Goal: Answer question/provide support

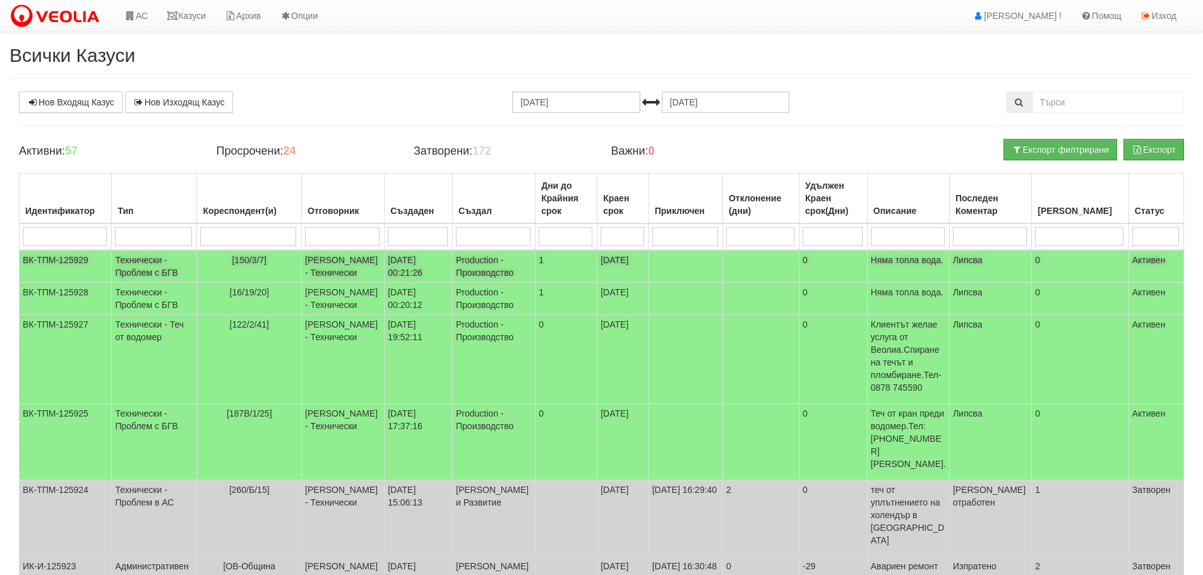
click at [147, 268] on td "Технически - Проблем с БГВ" at bounding box center [154, 266] width 85 height 33
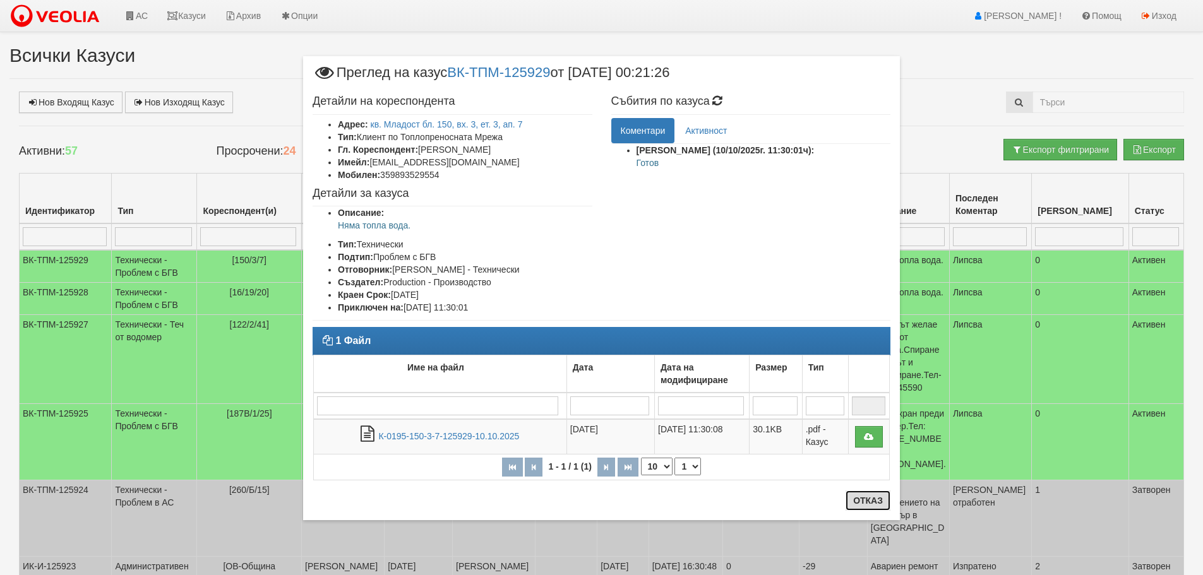
click at [869, 499] on button "Отказ" at bounding box center [868, 501] width 45 height 20
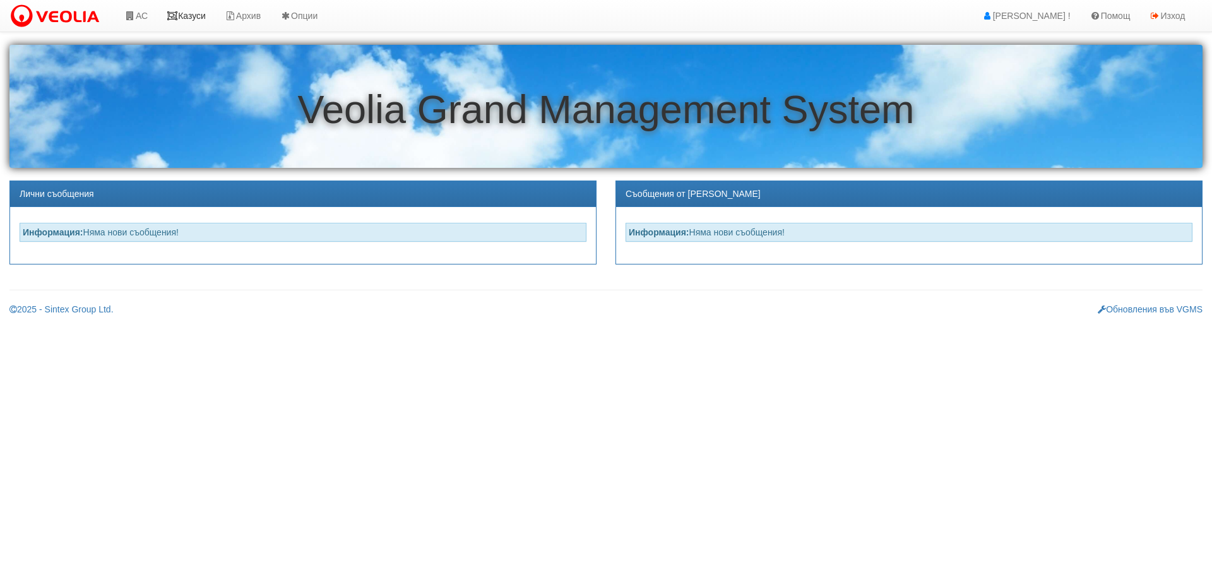
click at [201, 16] on link "Казуси" at bounding box center [186, 16] width 58 height 32
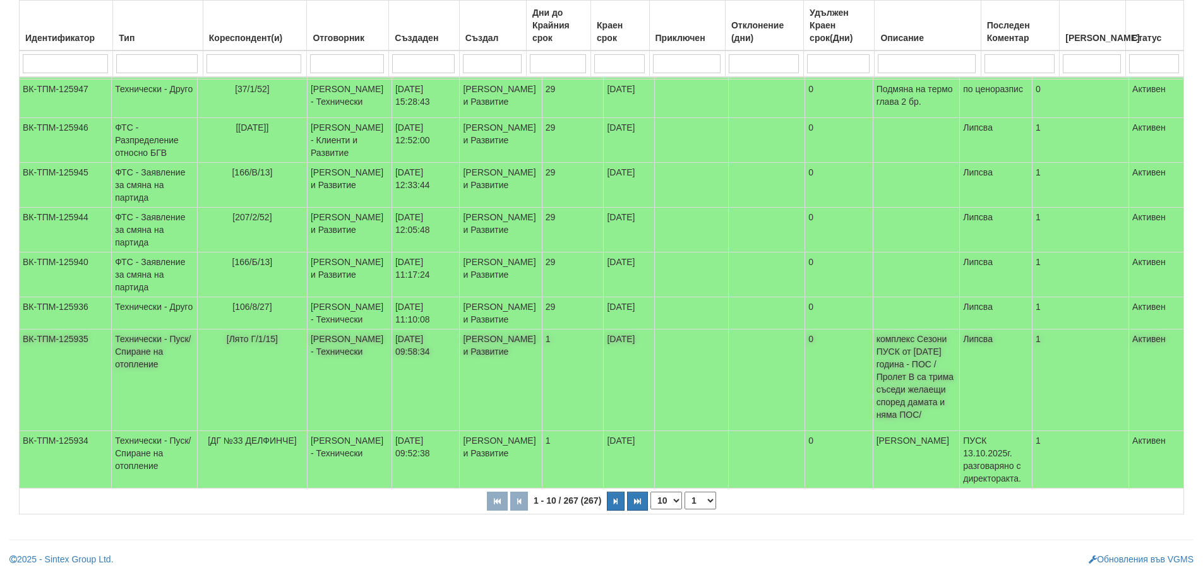
scroll to position [368, 0]
click at [700, 500] on select "1 2 3 4 5 6 10 15 20 25 27" at bounding box center [701, 501] width 32 height 18
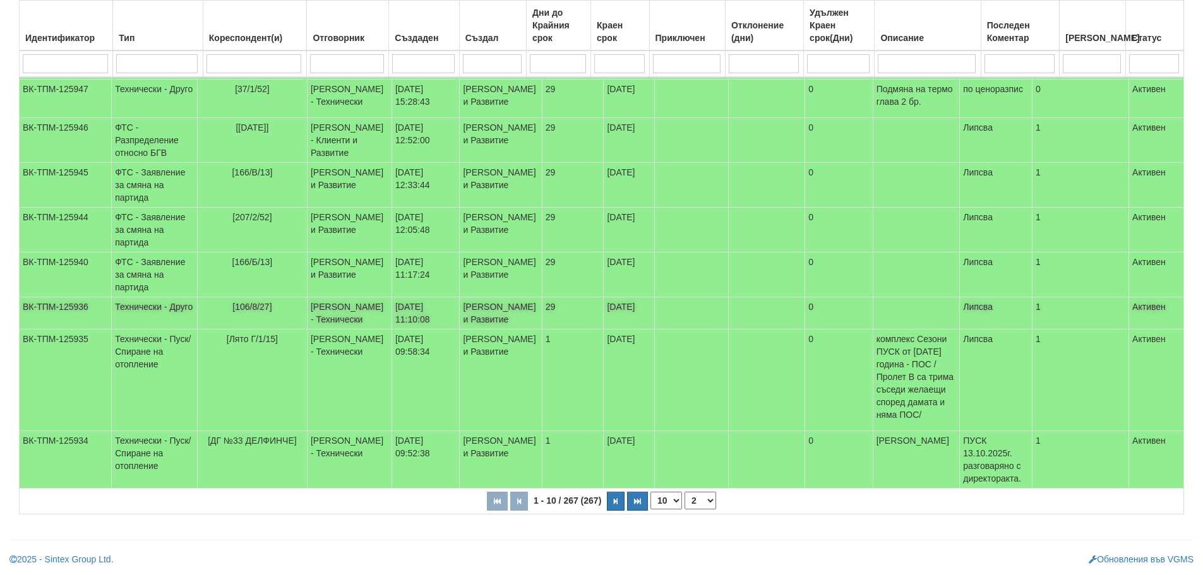
click at [686, 510] on select "1 2 3 4 5 6 10 15 20 25 27" at bounding box center [701, 501] width 32 height 18
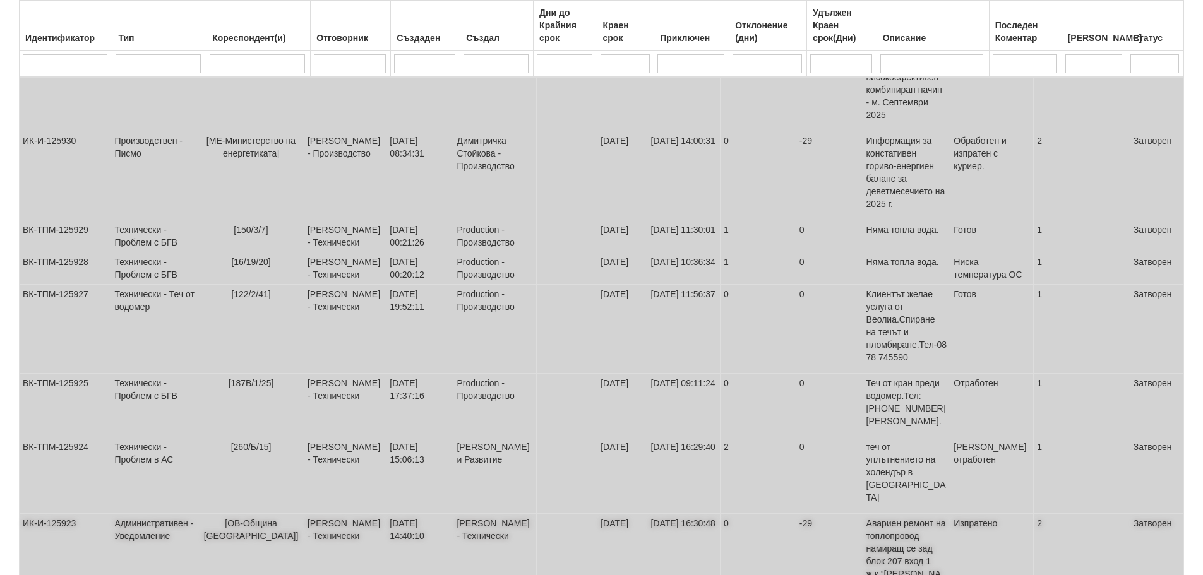
scroll to position [406, 0]
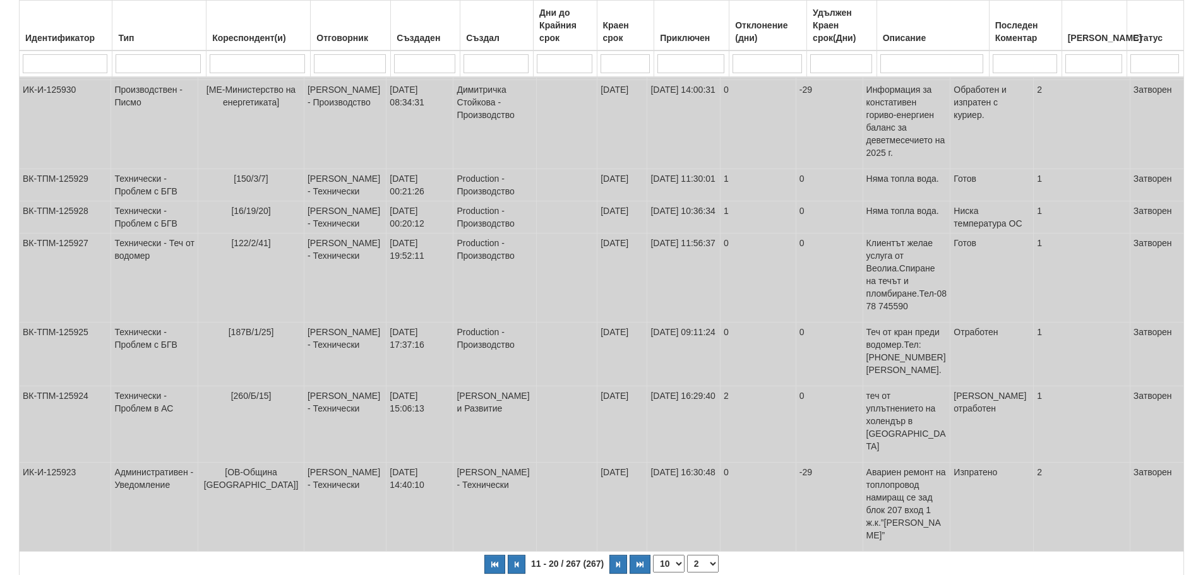
click at [705, 555] on select "1 2 3 4 5 6 7 10 15 20 25 27" at bounding box center [703, 564] width 32 height 18
click at [687, 555] on select "1 2 3 4 5 6 7 10 15 20 25 27" at bounding box center [703, 564] width 32 height 18
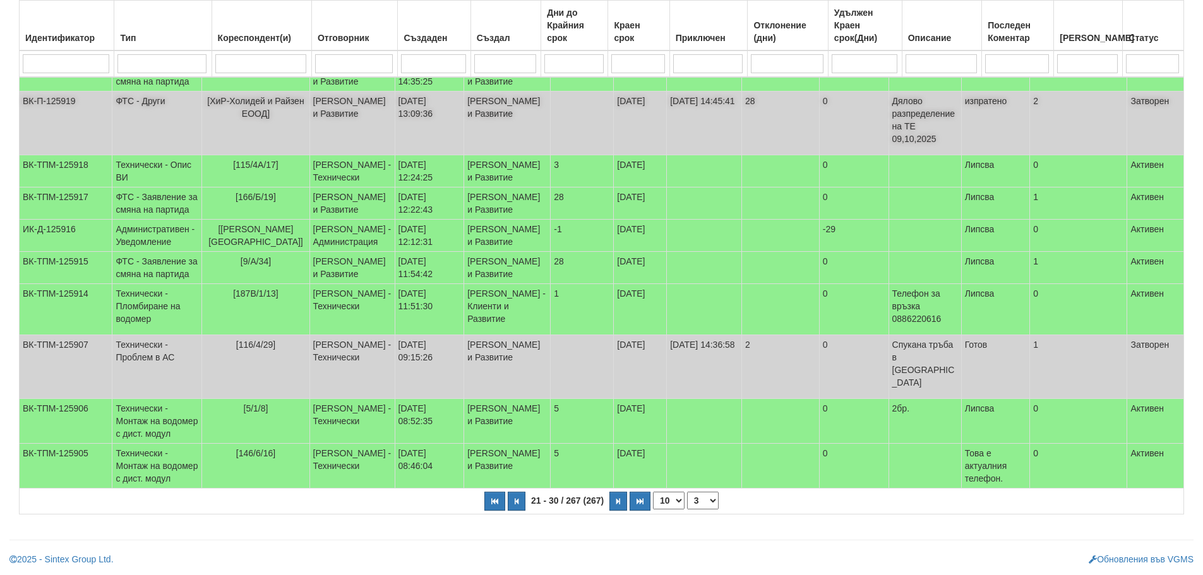
scroll to position [337, 0]
click at [703, 501] on select "1 2 3 4 5 6 7 8 10 15 20 25 27" at bounding box center [703, 501] width 32 height 18
click at [687, 510] on select "1 2 3 4 5 6 7 8 10 15 20 25 27" at bounding box center [703, 501] width 32 height 18
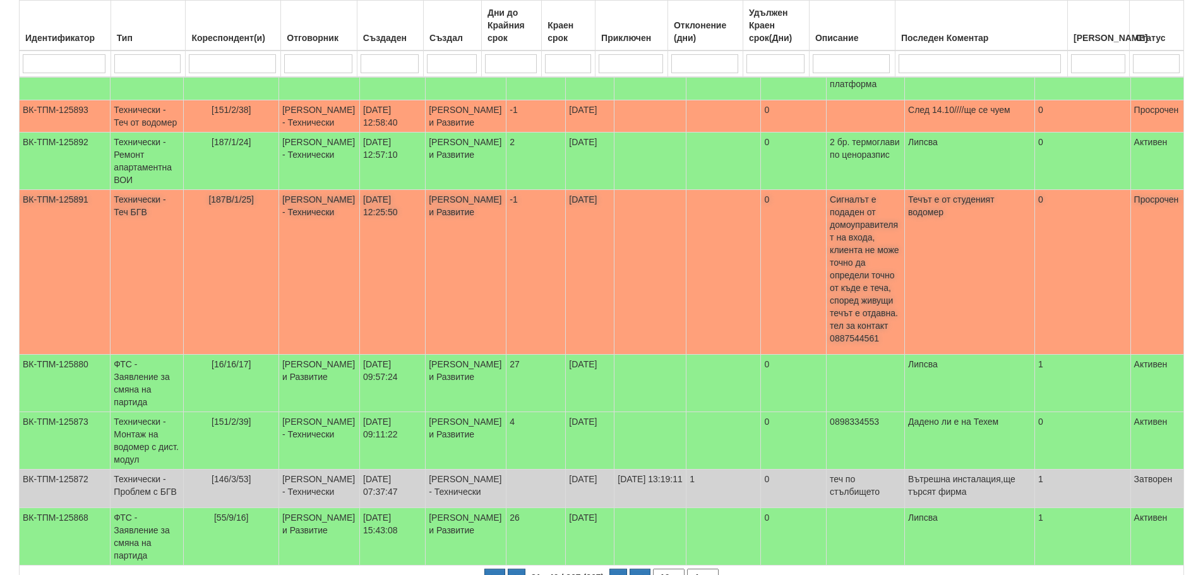
scroll to position [621, 0]
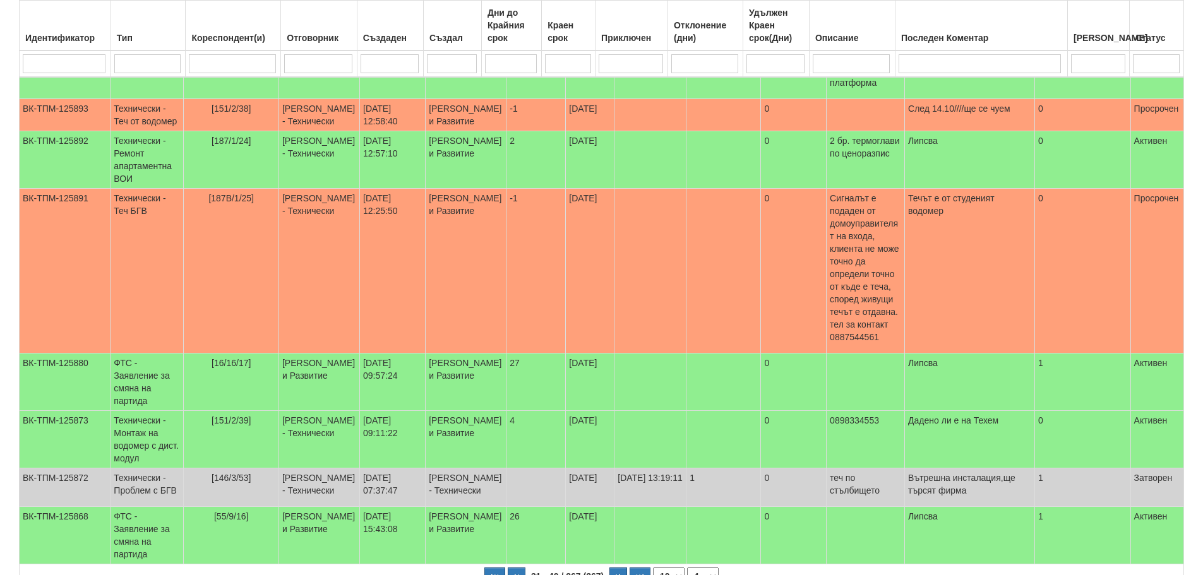
click at [704, 568] on select "1 2 3 4 5 6 7 8 9 10 15 20 25 27" at bounding box center [703, 577] width 32 height 18
click at [687, 568] on select "1 2 3 4 5 6 7 8 9 10 15 20 25 27" at bounding box center [703, 577] width 32 height 18
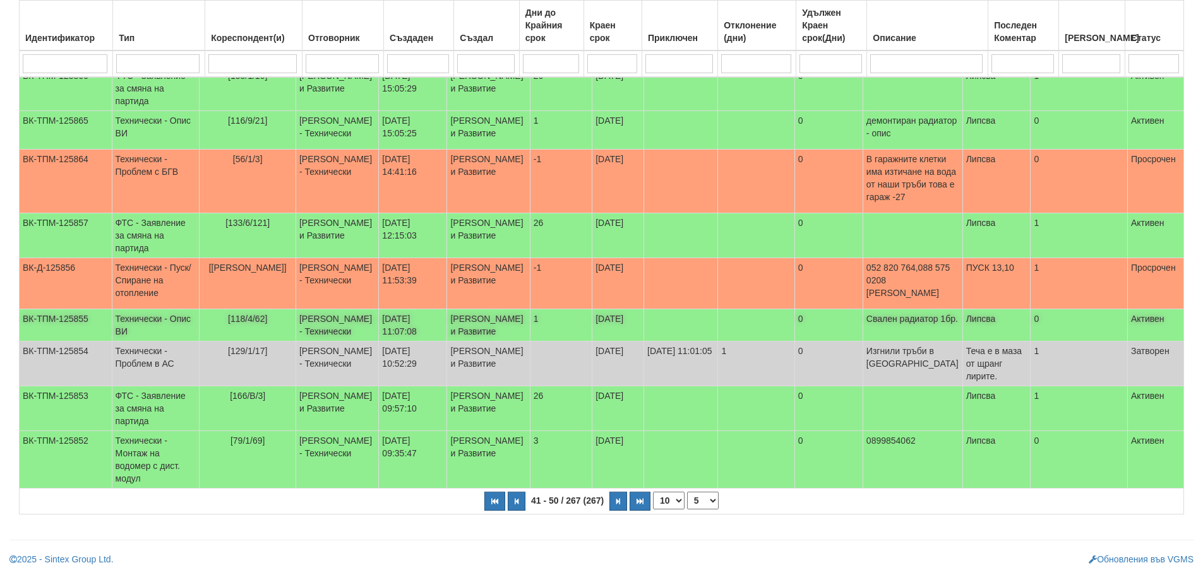
scroll to position [356, 0]
click at [703, 501] on select "1 2 3 4 5 6 7 8 9 10 15 20 25 27" at bounding box center [703, 501] width 32 height 18
click at [687, 492] on select "1 2 3 4 5 6 7 8 9 10 15 20 25 27" at bounding box center [703, 501] width 32 height 18
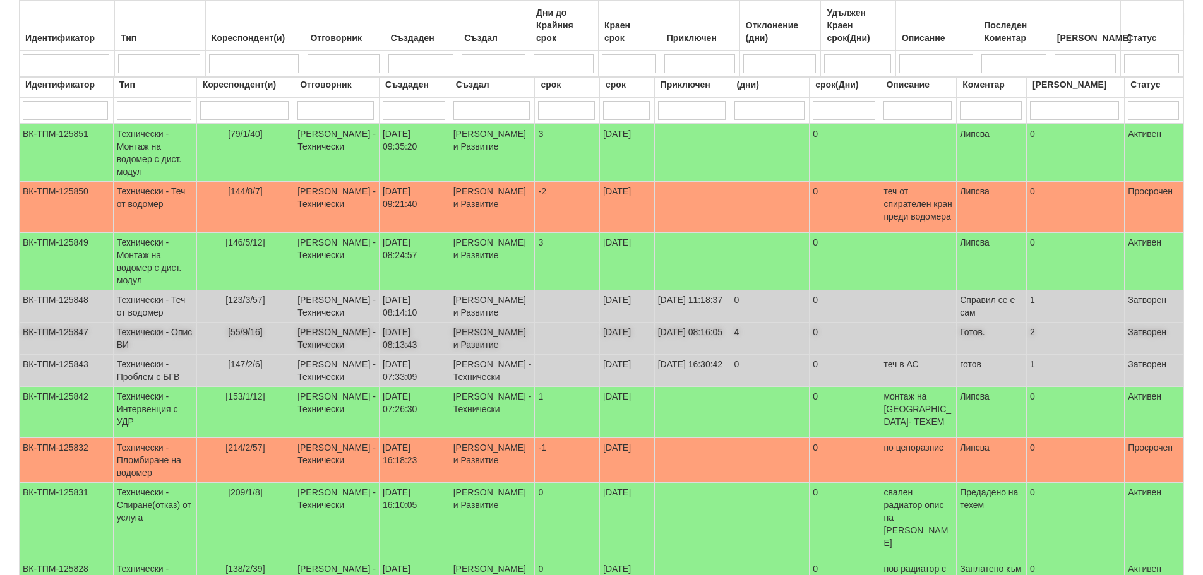
scroll to position [280, 0]
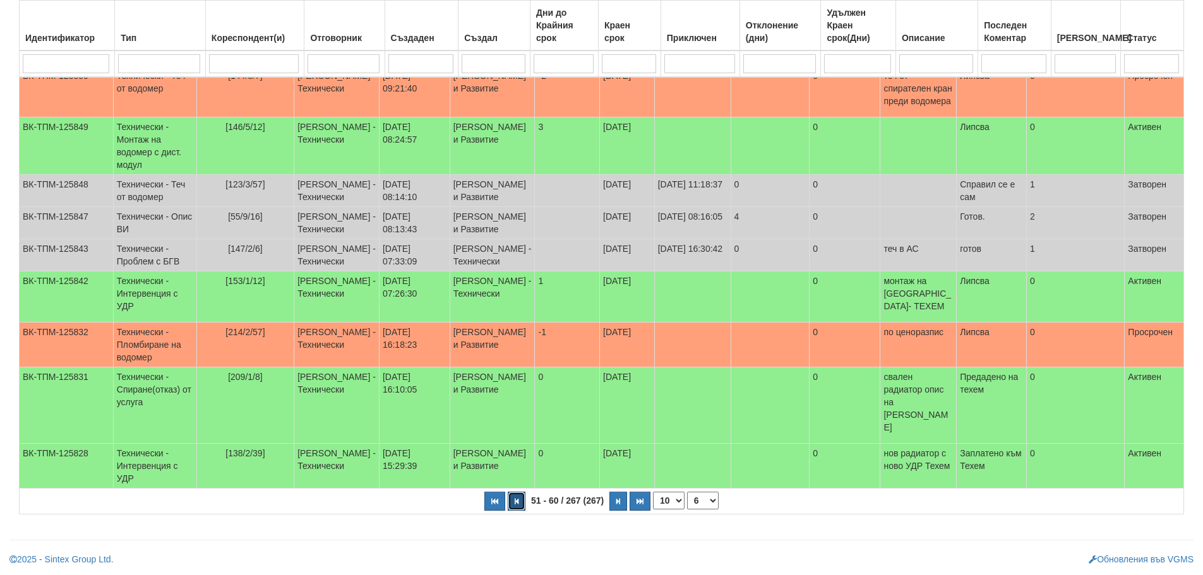
click at [521, 502] on button "button" at bounding box center [517, 501] width 18 height 19
select select "5"
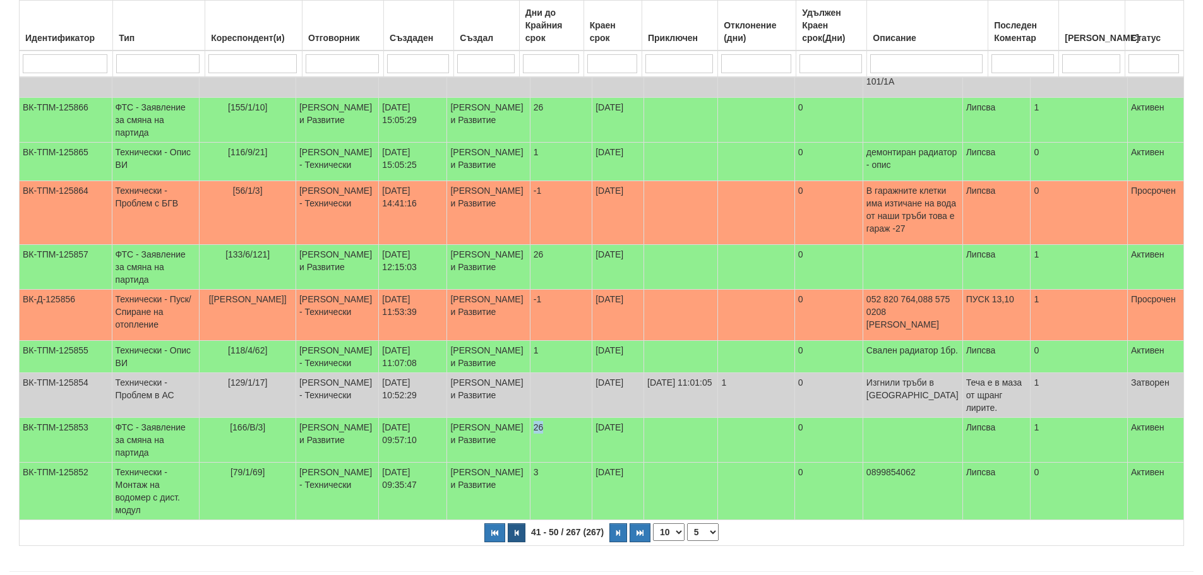
click at [530, 463] on td "26" at bounding box center [561, 440] width 62 height 45
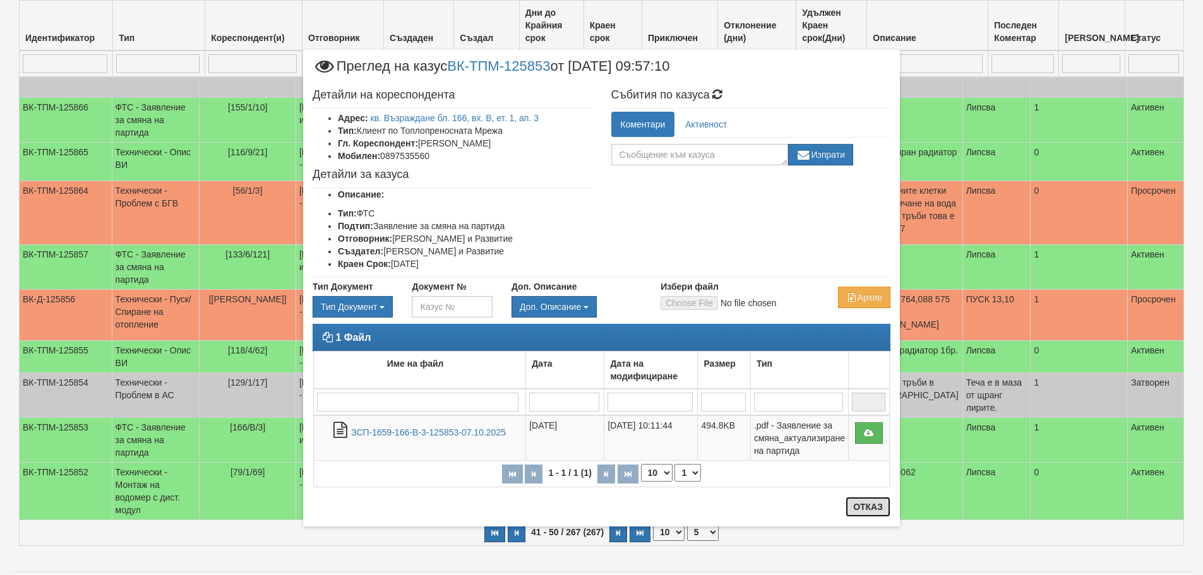
click at [871, 508] on button "Отказ" at bounding box center [868, 507] width 45 height 20
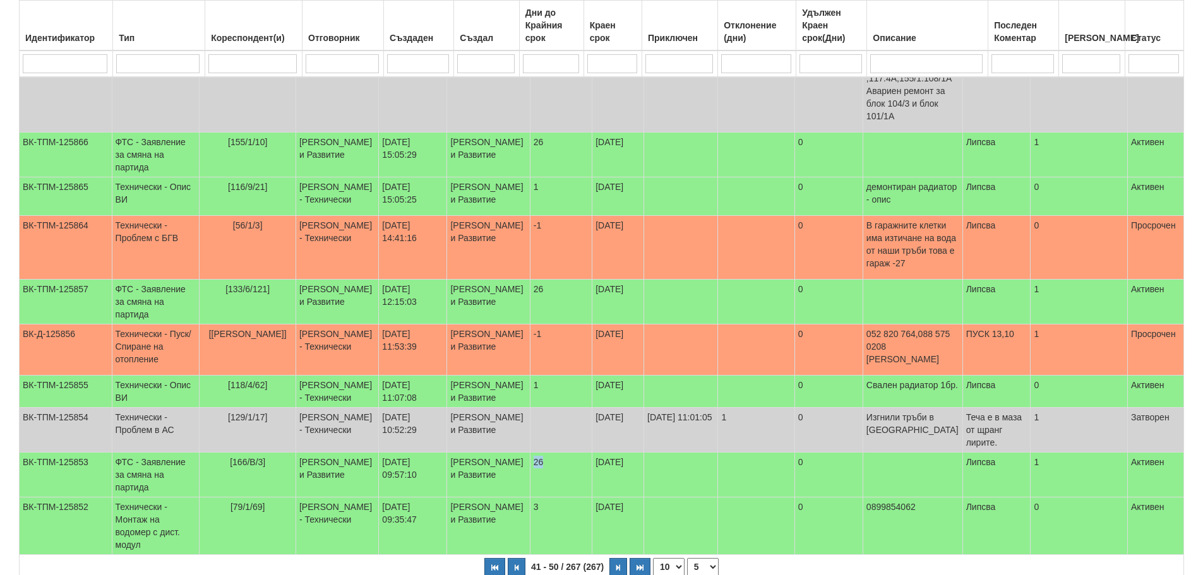
scroll to position [0, 0]
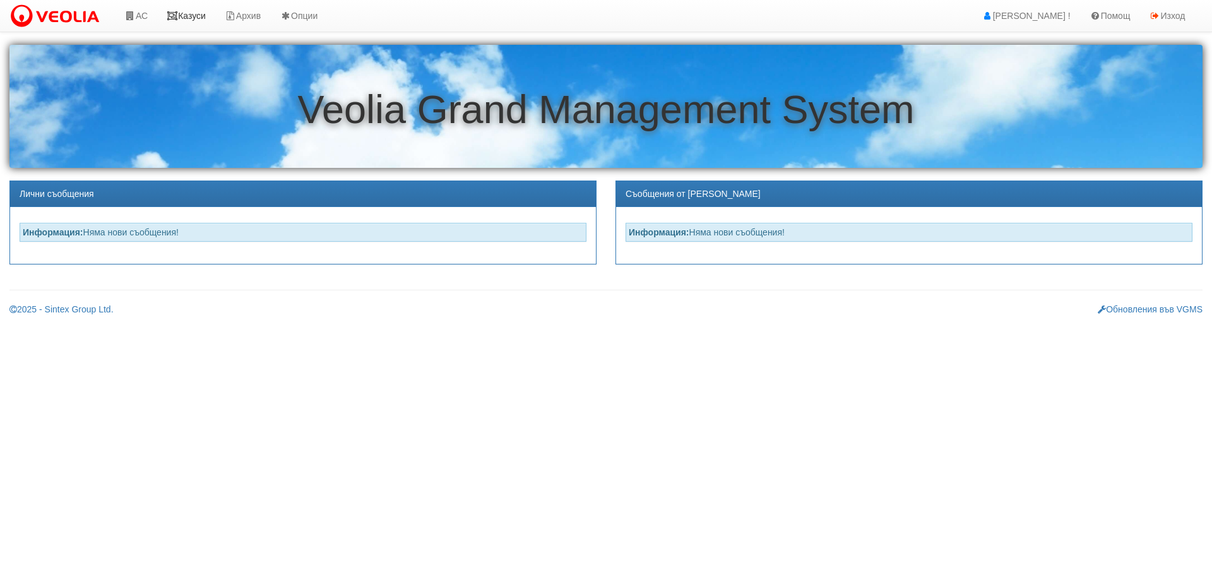
click at [188, 11] on link "Казуси" at bounding box center [186, 16] width 58 height 32
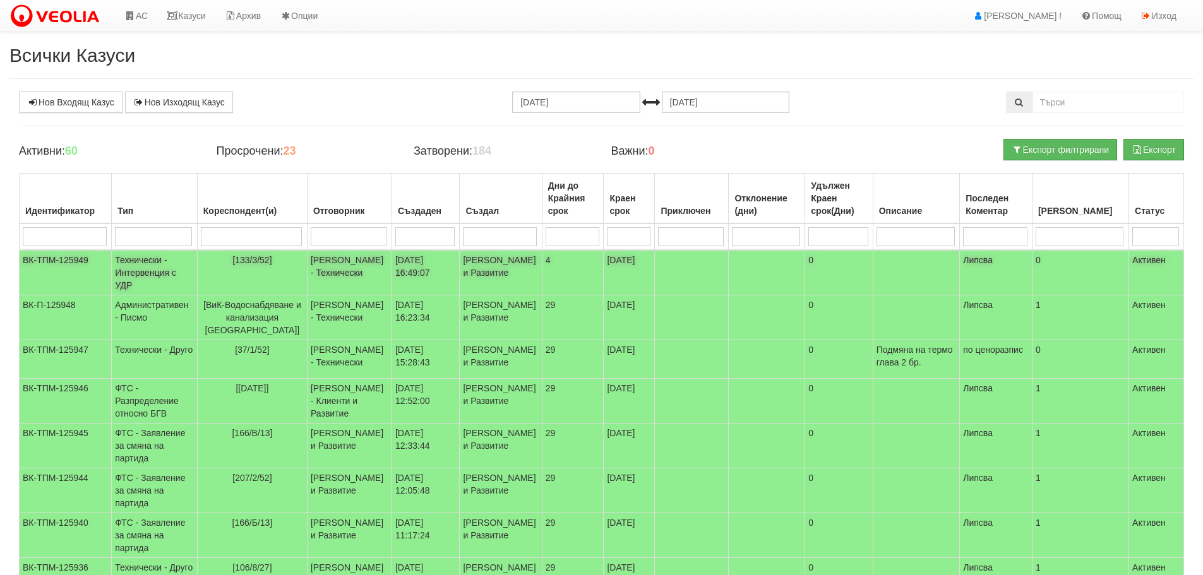
click at [129, 261] on td "Технически - Интервенция с УДР" at bounding box center [155, 272] width 86 height 45
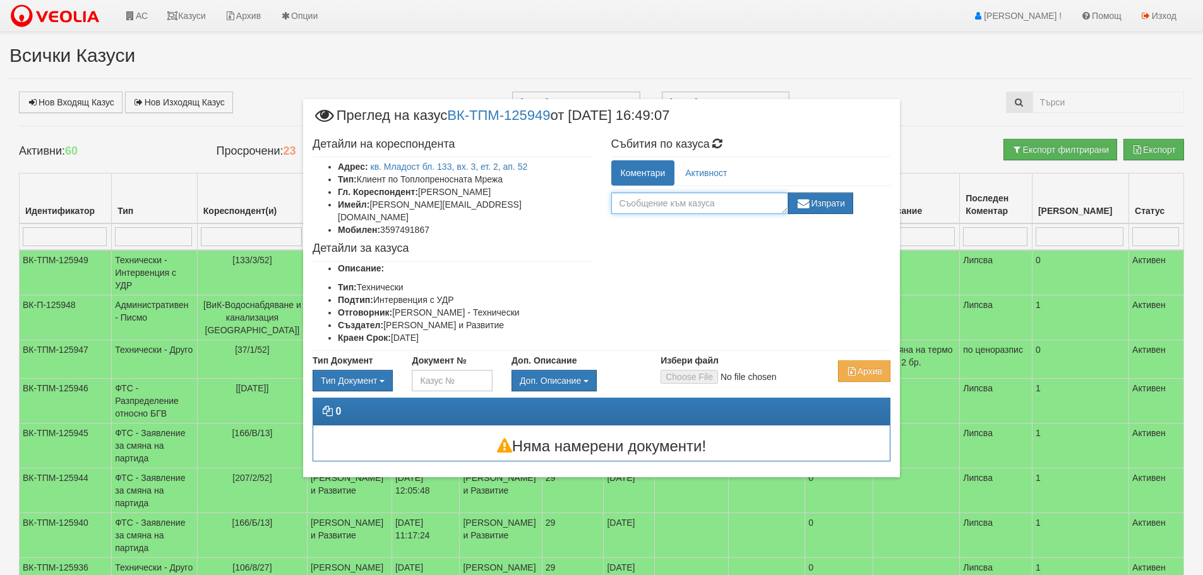
click at [729, 206] on textarea at bounding box center [699, 203] width 177 height 21
type textarea "TEHEM"
click at [854, 201] on button "Изпрати" at bounding box center [821, 203] width 66 height 21
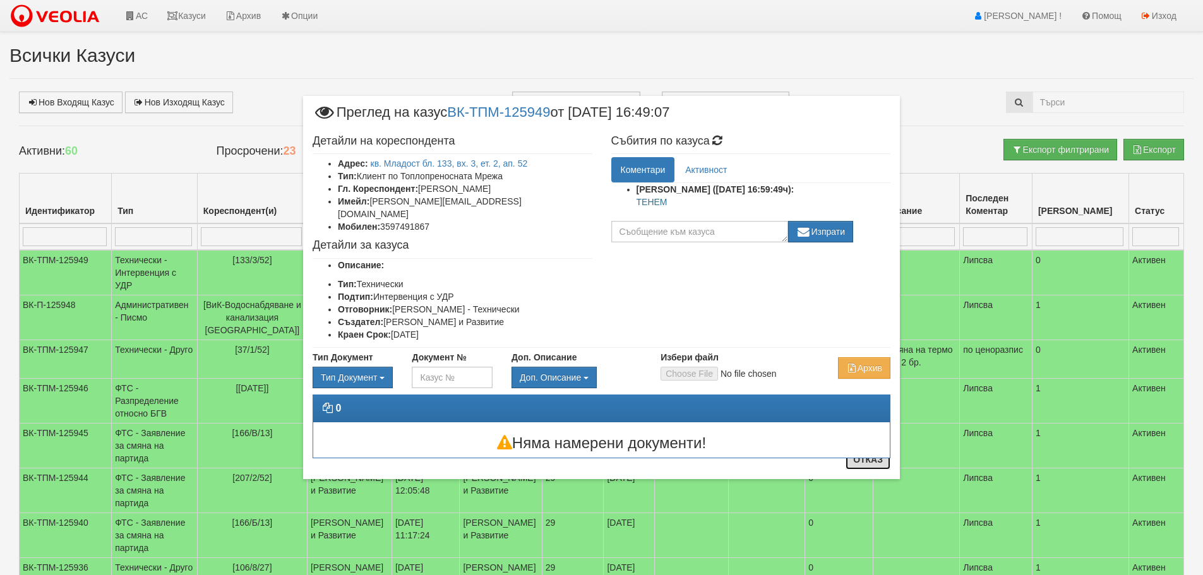
click at [873, 460] on button "Отказ" at bounding box center [868, 460] width 45 height 20
